Goal: Task Accomplishment & Management: Use online tool/utility

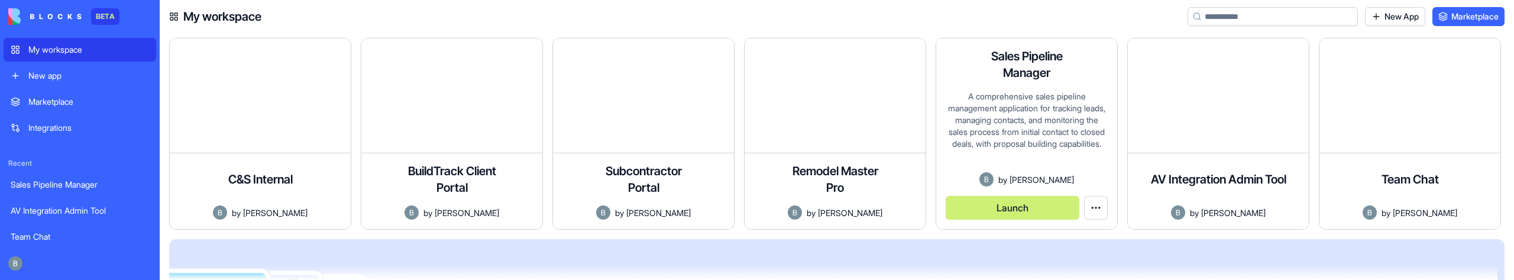
click at [1013, 211] on button "Launch" at bounding box center [1012, 208] width 134 height 24
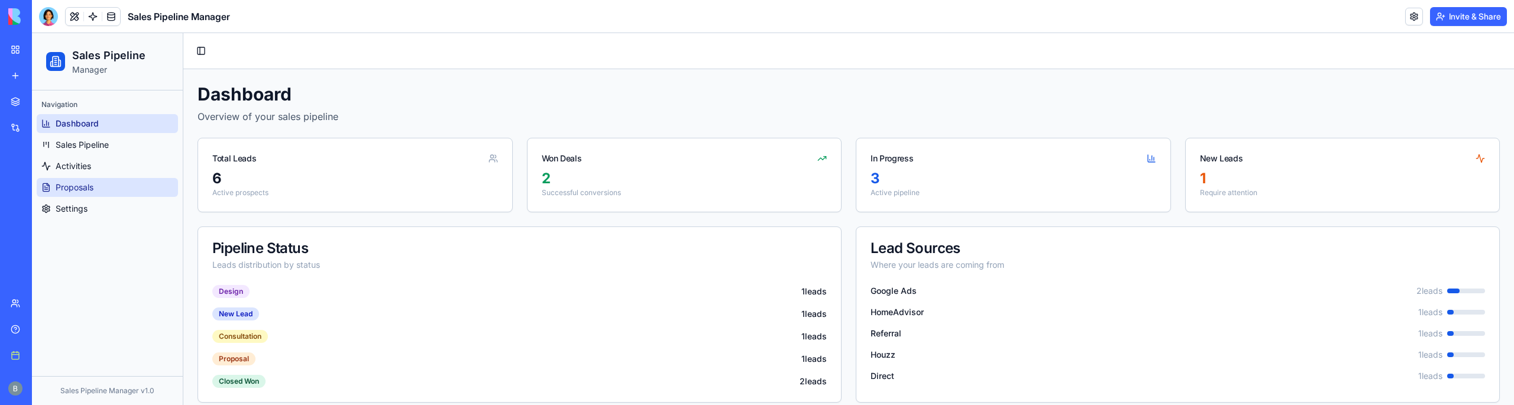
click at [134, 190] on link "Proposals" at bounding box center [107, 187] width 141 height 19
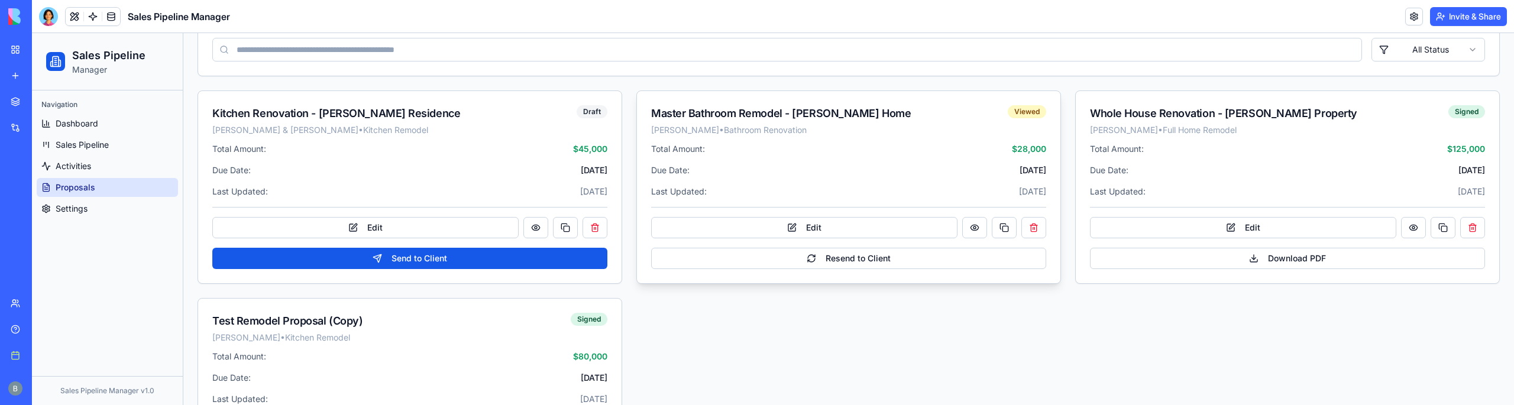
scroll to position [209, 0]
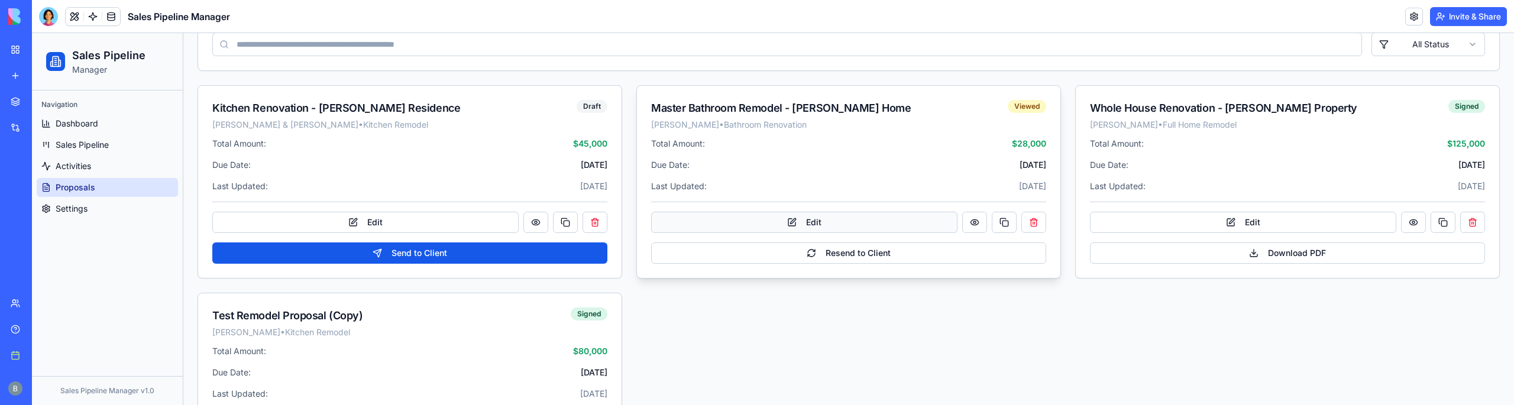
click at [812, 221] on button "Edit" at bounding box center [804, 222] width 306 height 21
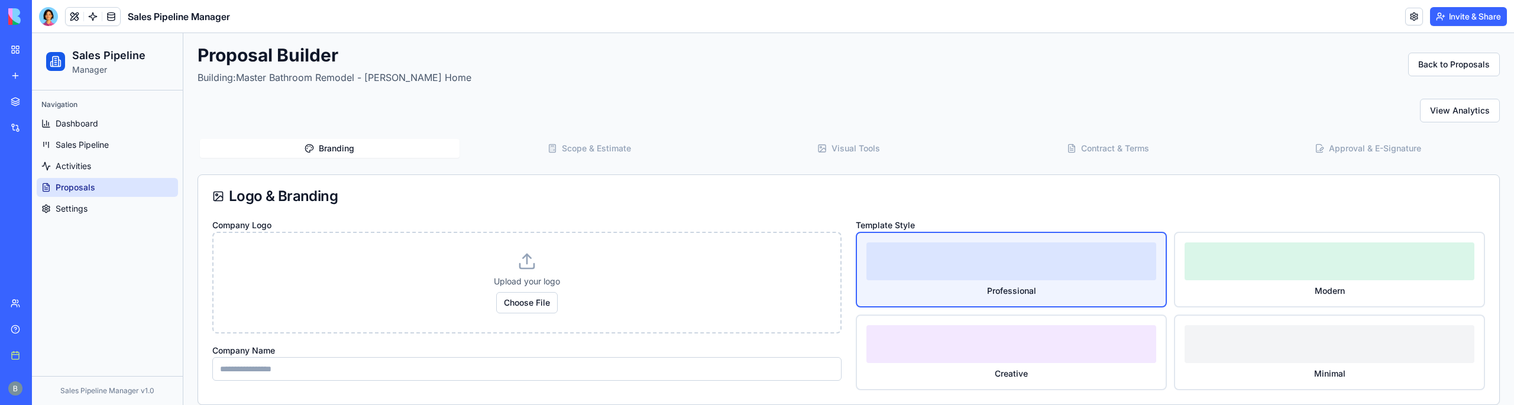
scroll to position [0, 0]
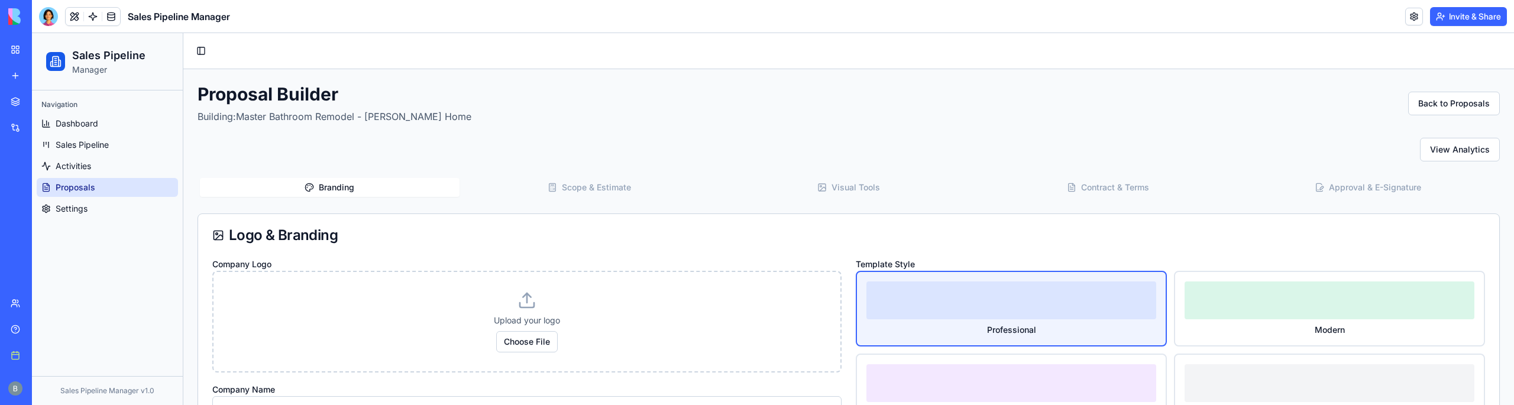
click at [853, 186] on button "Visual Tools" at bounding box center [849, 187] width 260 height 19
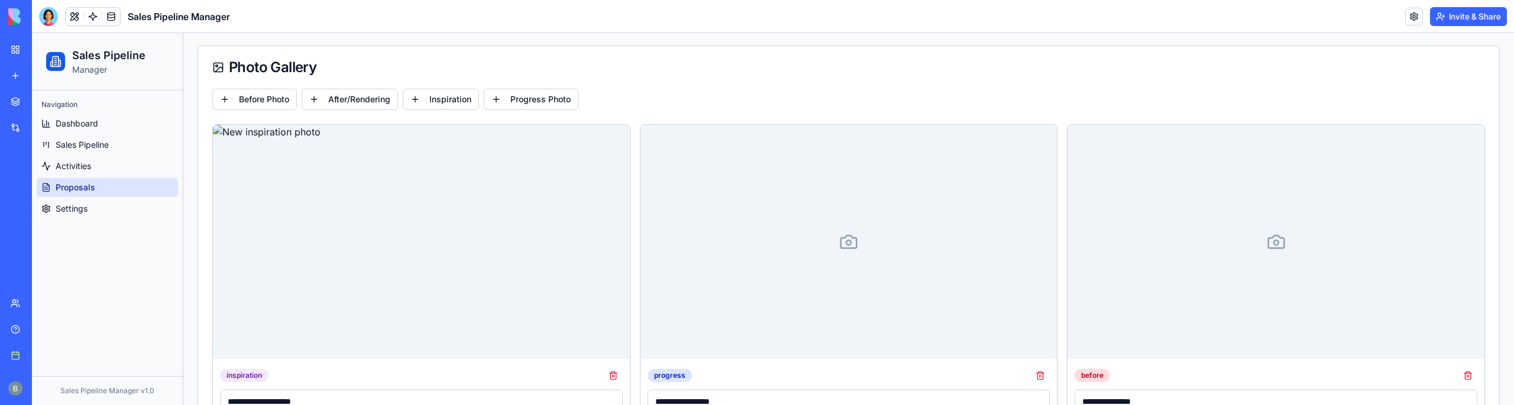
scroll to position [168, 0]
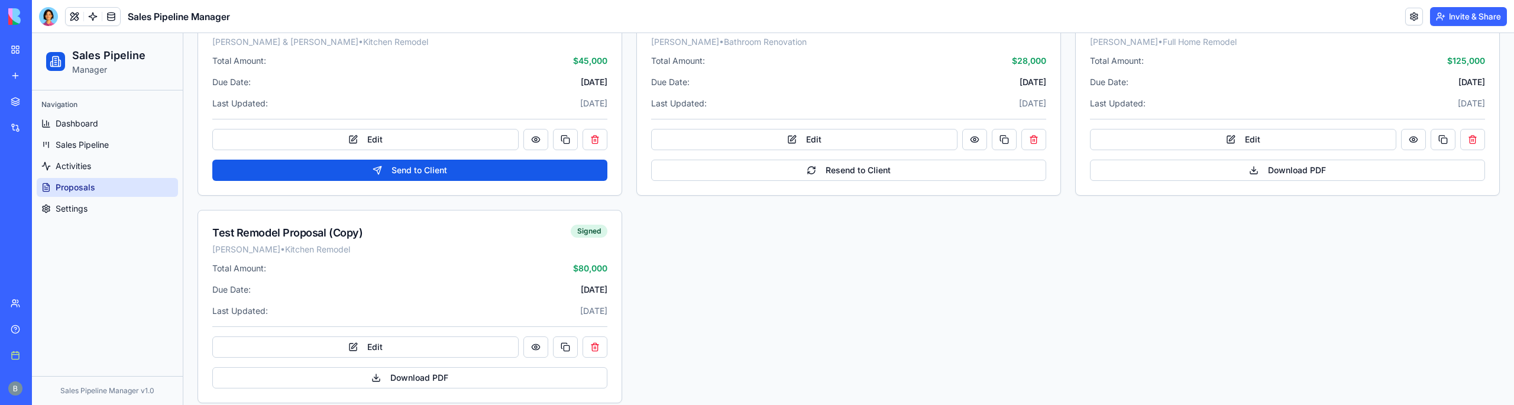
scroll to position [304, 0]
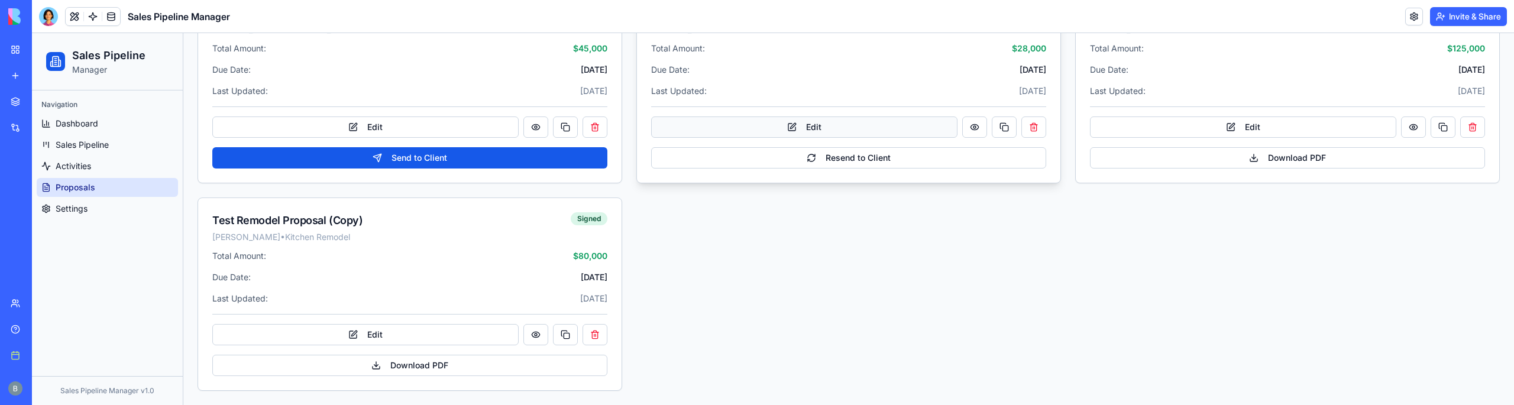
click at [814, 126] on button "Edit" at bounding box center [804, 126] width 306 height 21
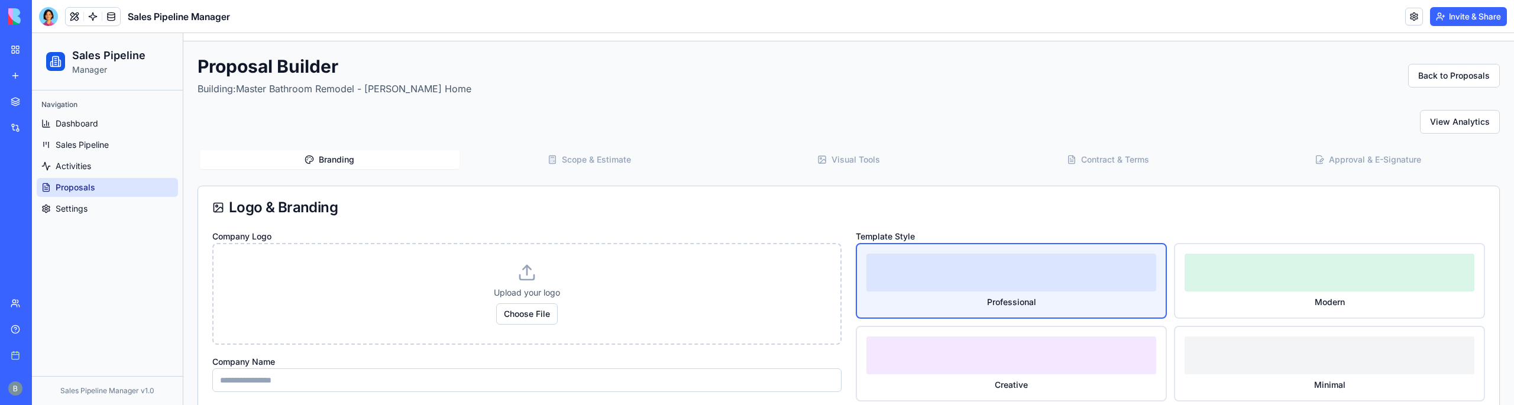
scroll to position [0, 0]
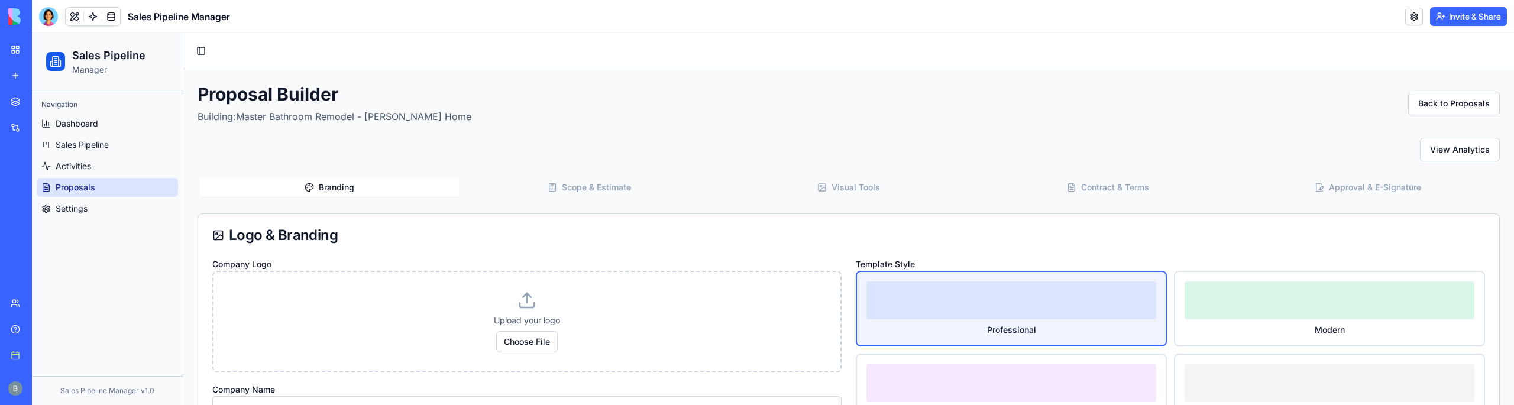
click at [824, 180] on button "Visual Tools" at bounding box center [849, 187] width 260 height 19
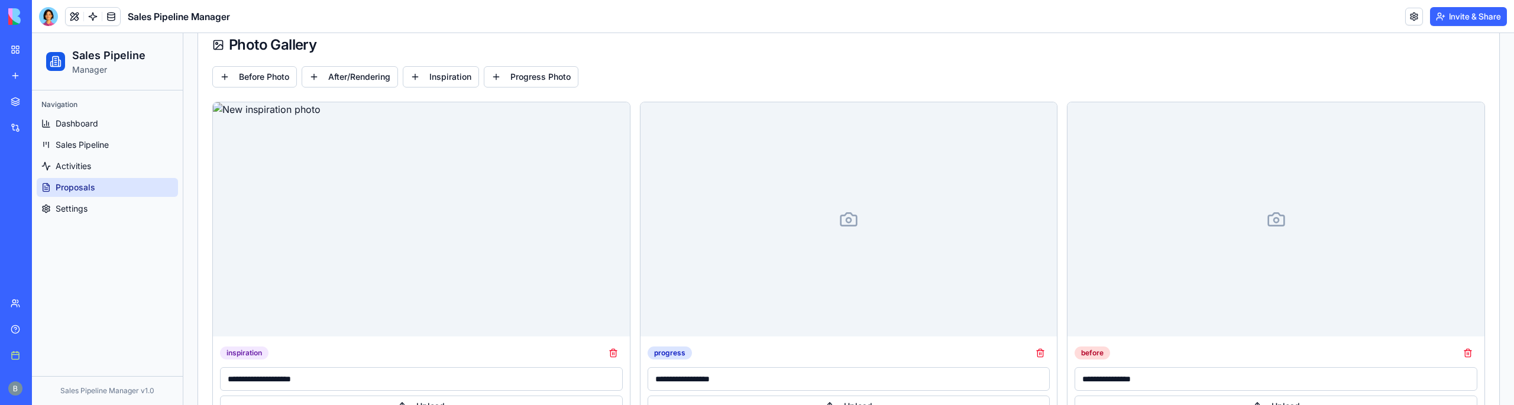
scroll to position [194, 0]
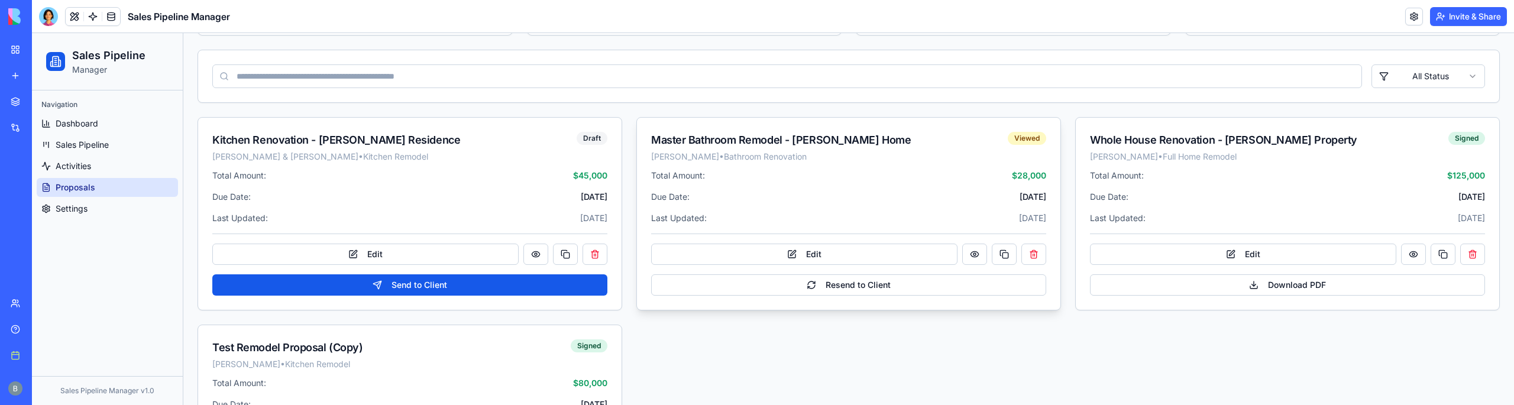
scroll to position [236, 0]
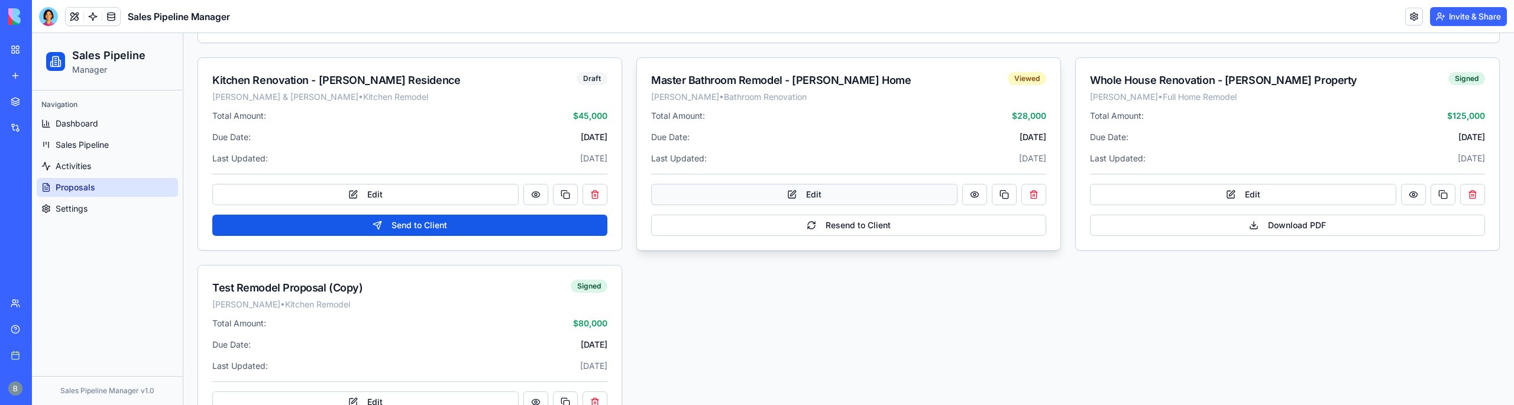
click at [810, 193] on button "Edit" at bounding box center [804, 194] width 306 height 21
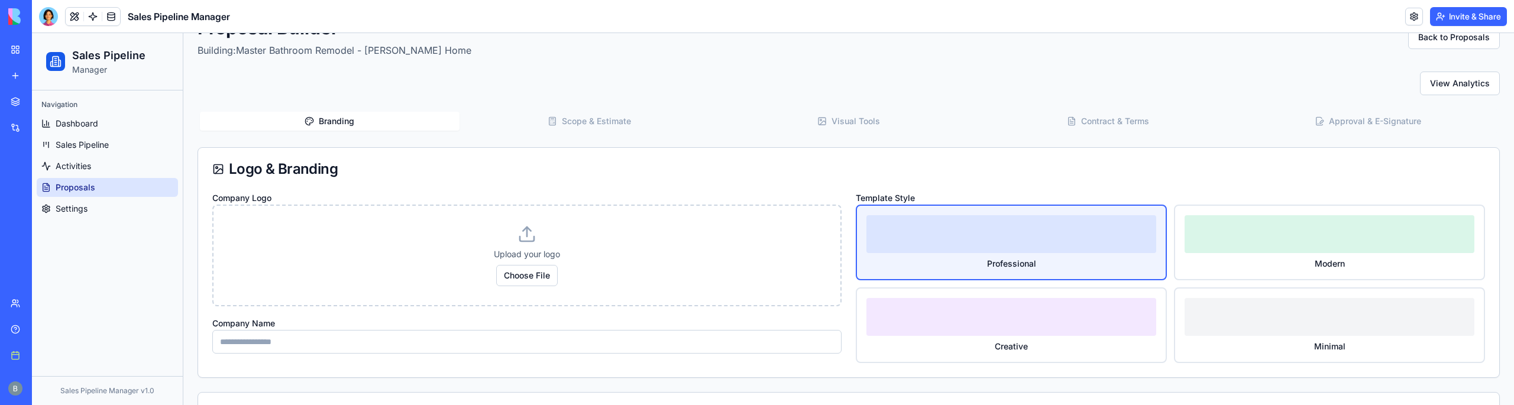
scroll to position [0, 0]
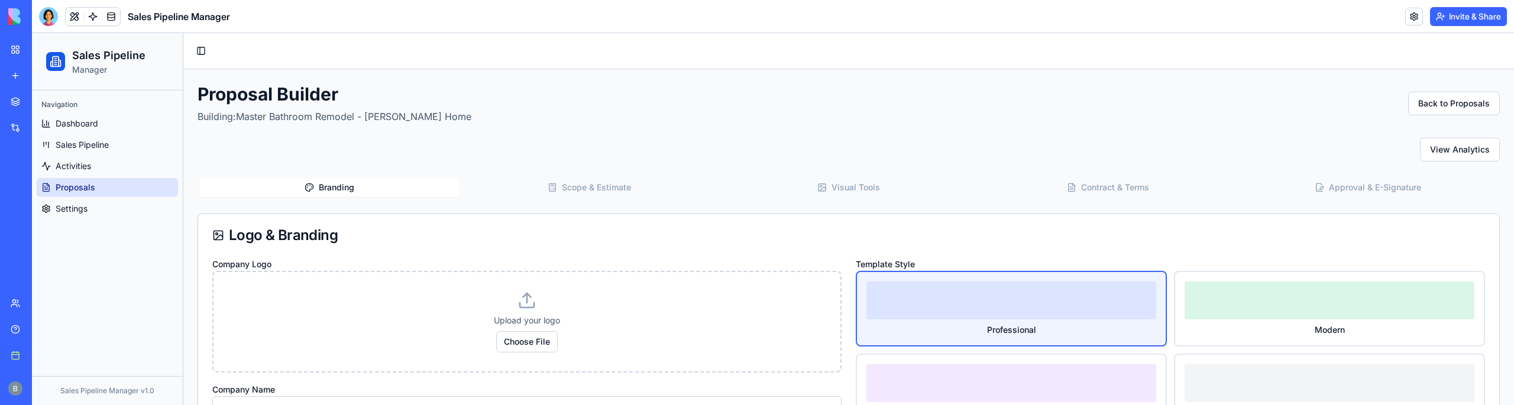
click at [823, 196] on button "Visual Tools" at bounding box center [849, 187] width 260 height 19
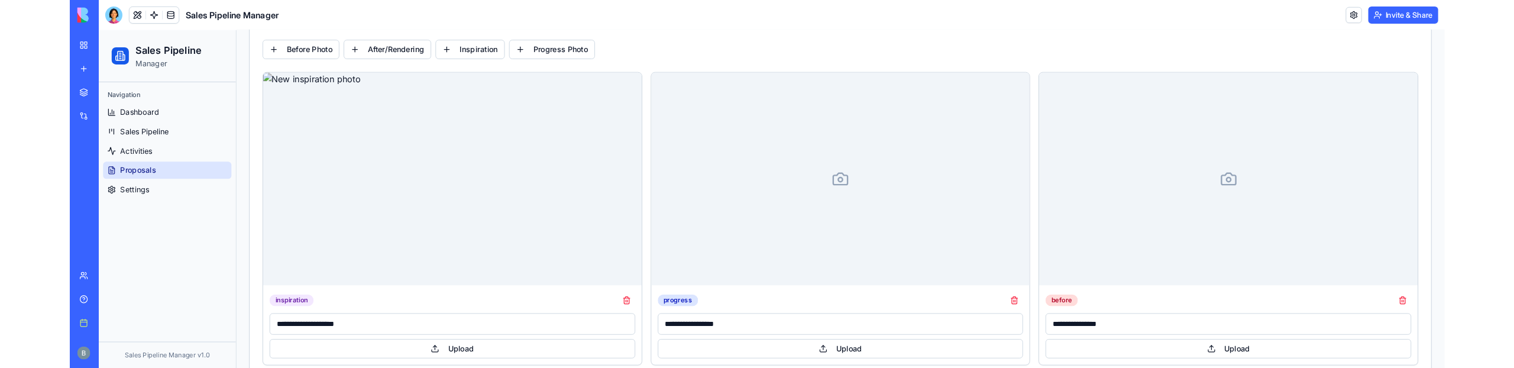
scroll to position [231, 0]
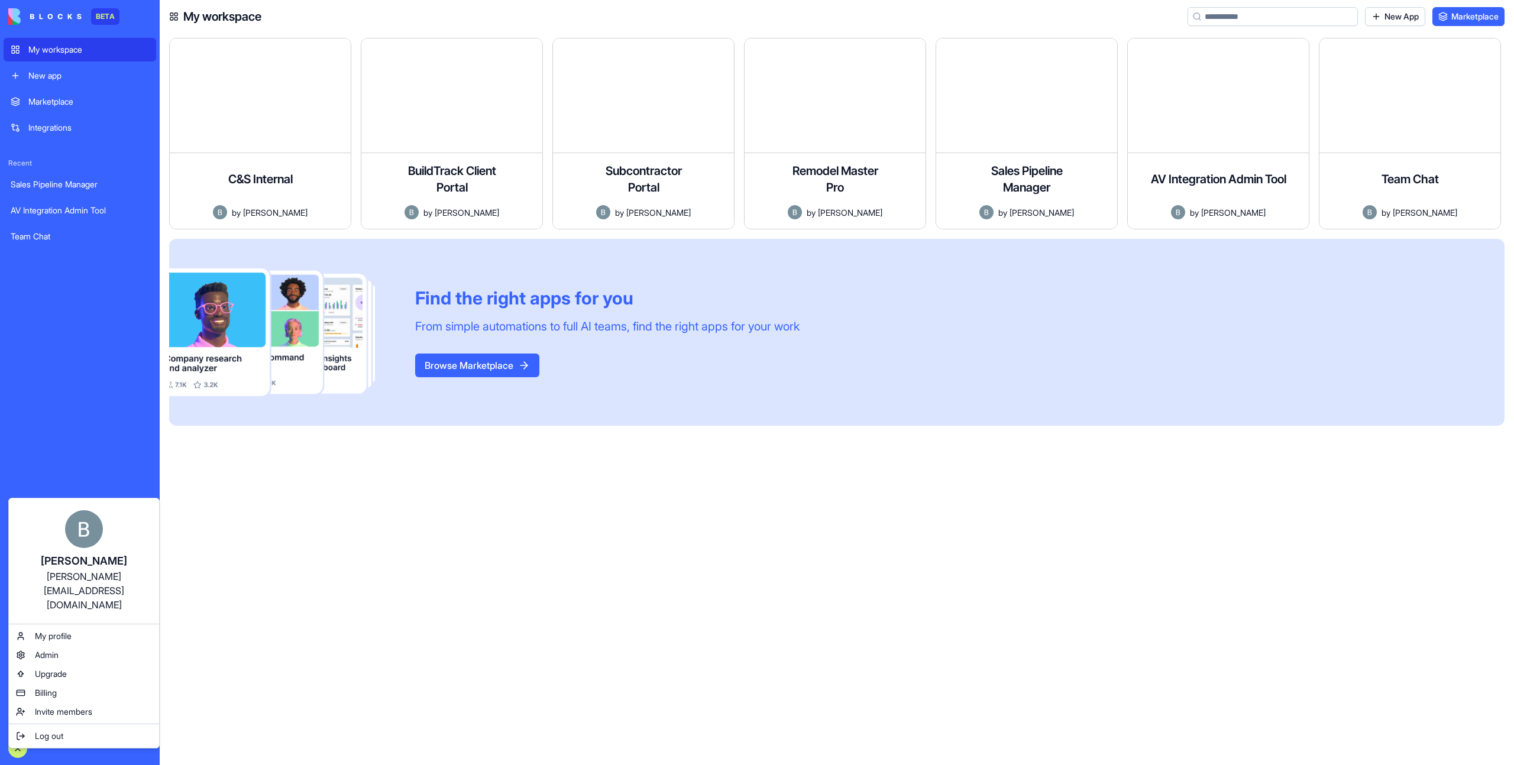
click at [107, 453] on html "BETA My workspace New app Marketplace Integrations Recent Sales Pipeline Manage…" at bounding box center [757, 382] width 1514 height 765
